Goal: Task Accomplishment & Management: Manage account settings

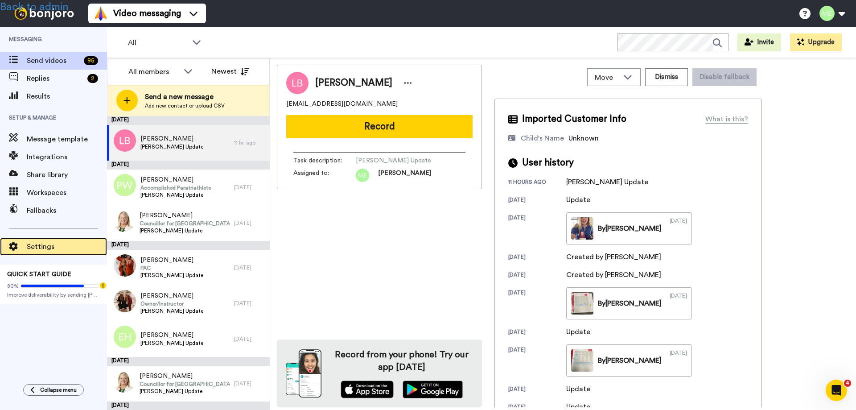
click at [47, 248] on span "Settings" at bounding box center [67, 246] width 80 height 11
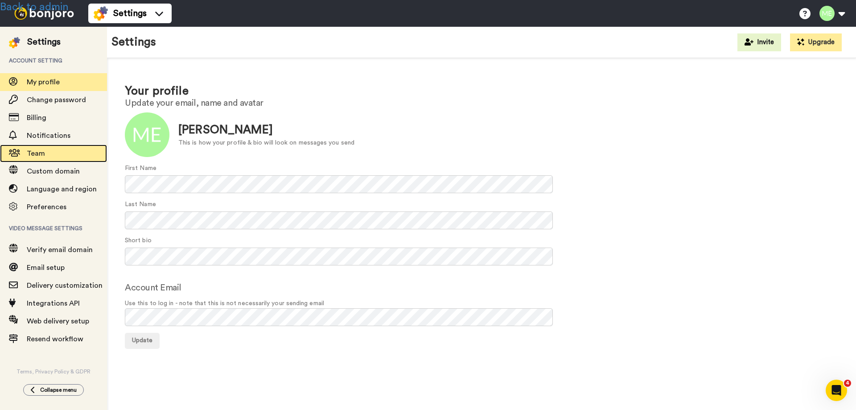
click at [41, 155] on span "Team" at bounding box center [36, 153] width 18 height 7
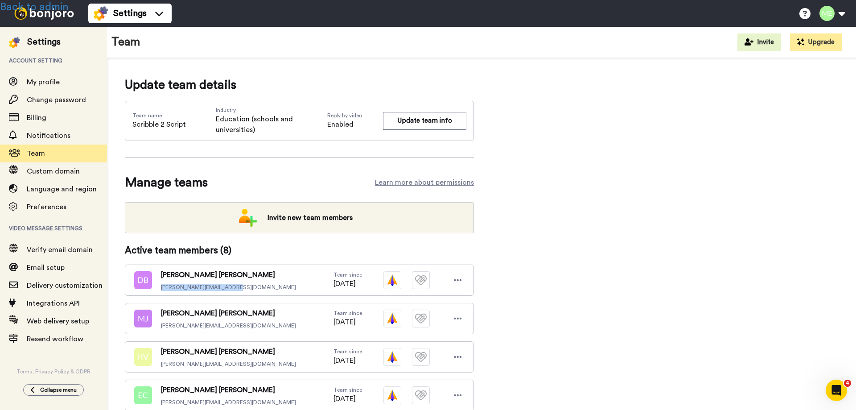
drag, startPoint x: 235, startPoint y: 289, endPoint x: 160, endPoint y: 284, distance: 74.6
click at [160, 284] on div "Donna Beatty donna@scribble2script.com Team since 07/23/2025" at bounding box center [299, 279] width 349 height 31
copy span "donna@scribble2script.com"
click at [52, 7] on link "Back to admin" at bounding box center [34, 7] width 69 height 11
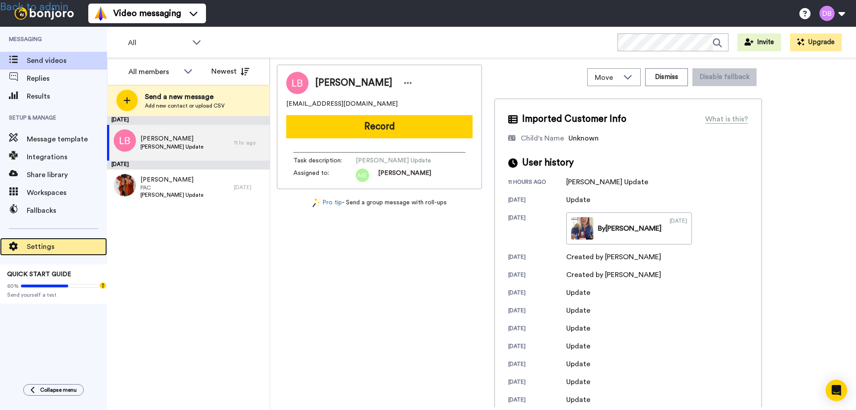
click at [43, 248] on span "Settings" at bounding box center [67, 246] width 80 height 11
